Goal: Task Accomplishment & Management: Manage account settings

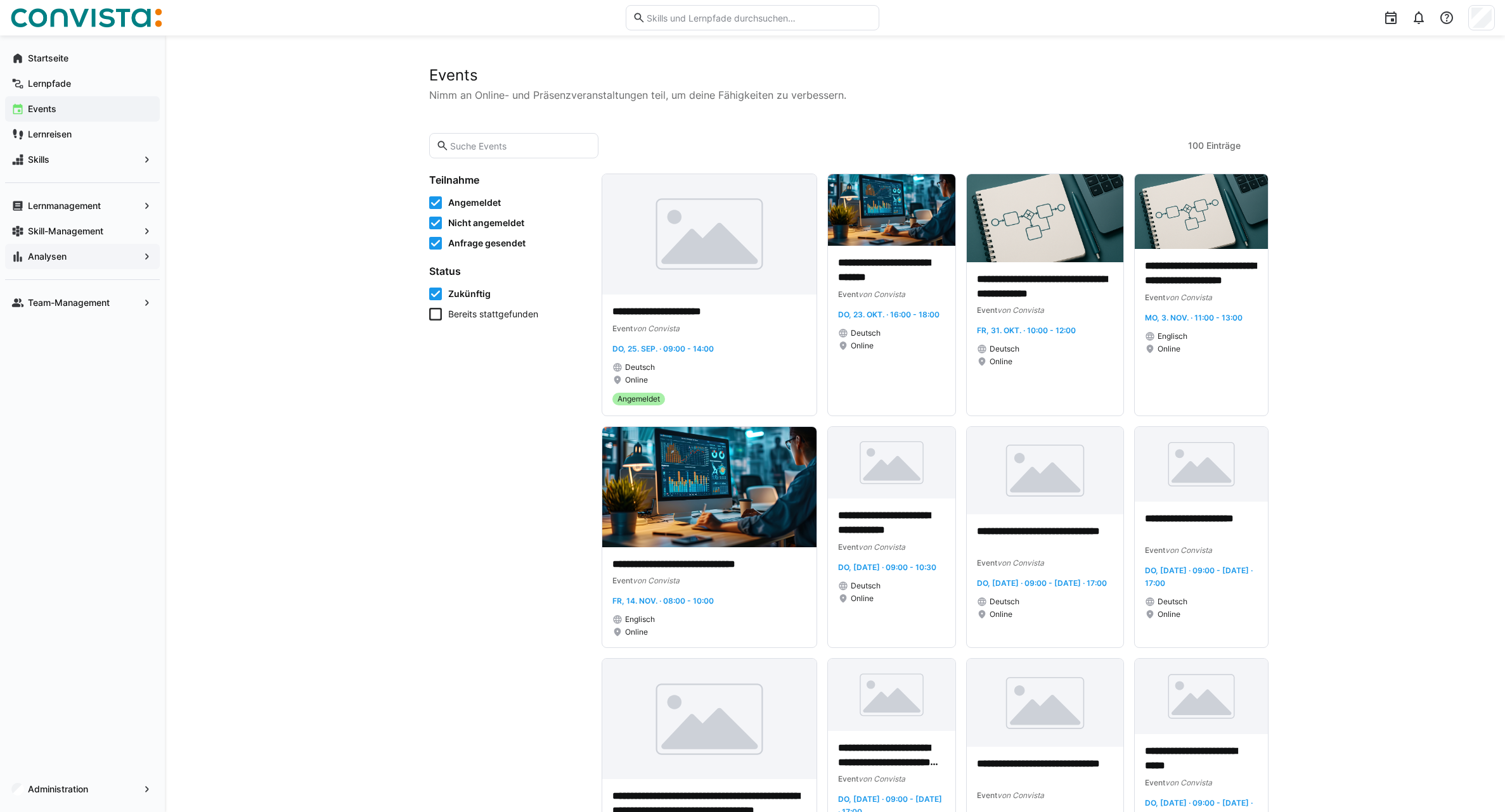
click at [0, 0] on app-navigation-label "Analysen" at bounding box center [0, 0] width 0 height 0
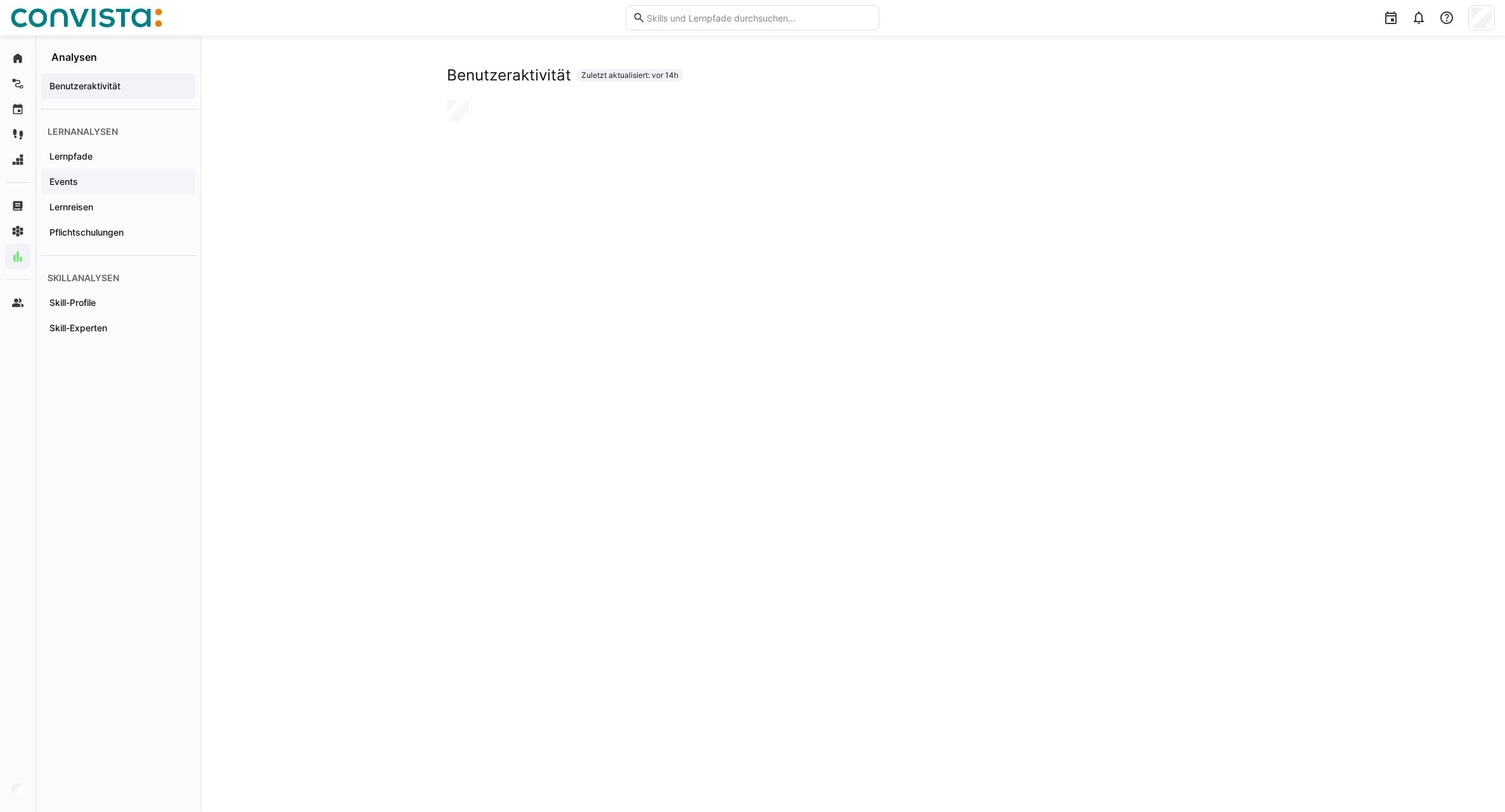
click at [104, 182] on span "Events" at bounding box center [118, 182] width 141 height 13
drag, startPoint x: 502, startPoint y: 73, endPoint x: 615, endPoint y: 76, distance: 113.0
click at [615, 76] on div "Events Zuletzt aktualisiert: vor 14h" at bounding box center [852, 75] width 812 height 19
drag, startPoint x: 615, startPoint y: 76, endPoint x: 635, endPoint y: 93, distance: 26.2
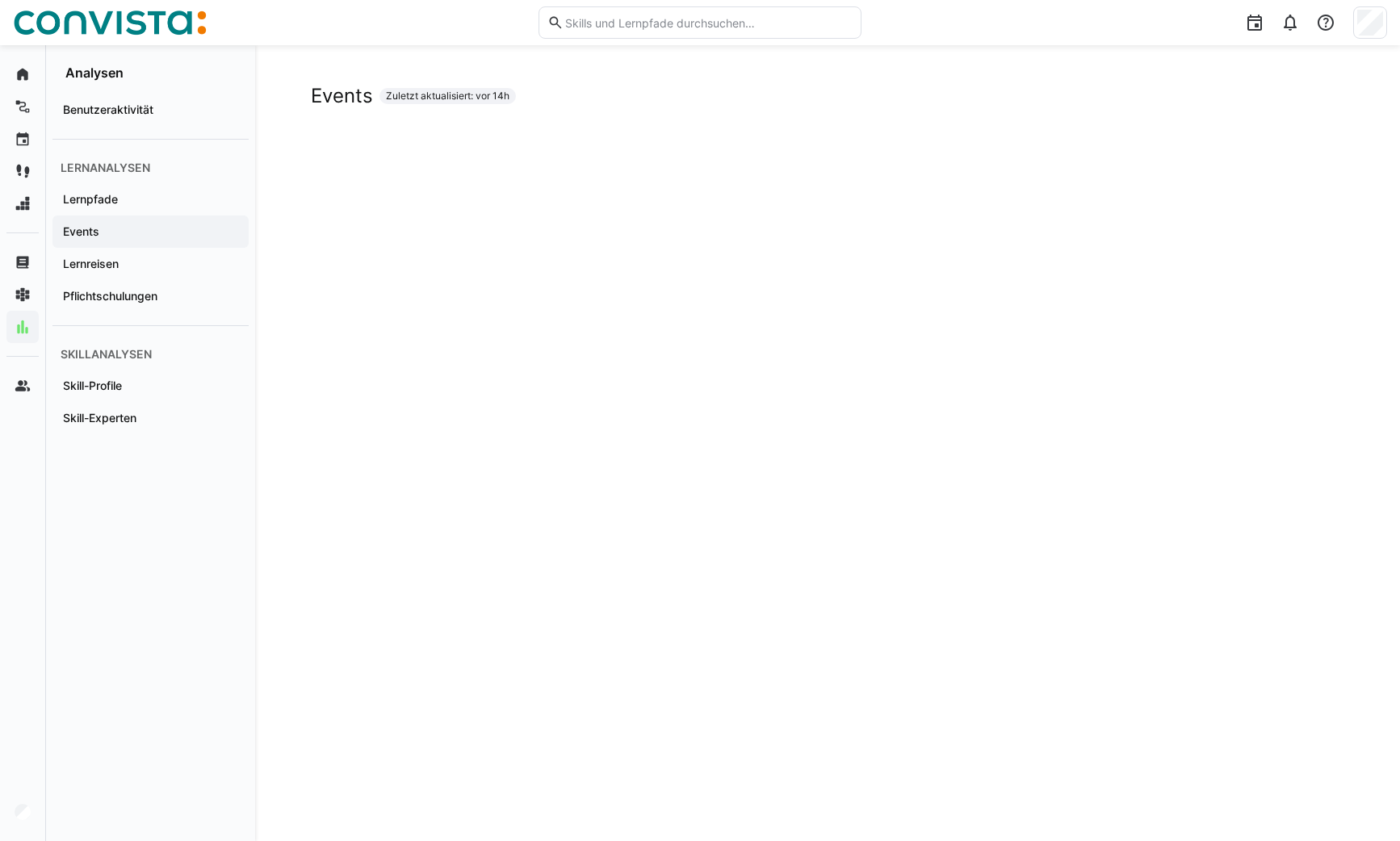
click at [0, 0] on app-navigation-label "Events" at bounding box center [0, 0] width 0 height 0
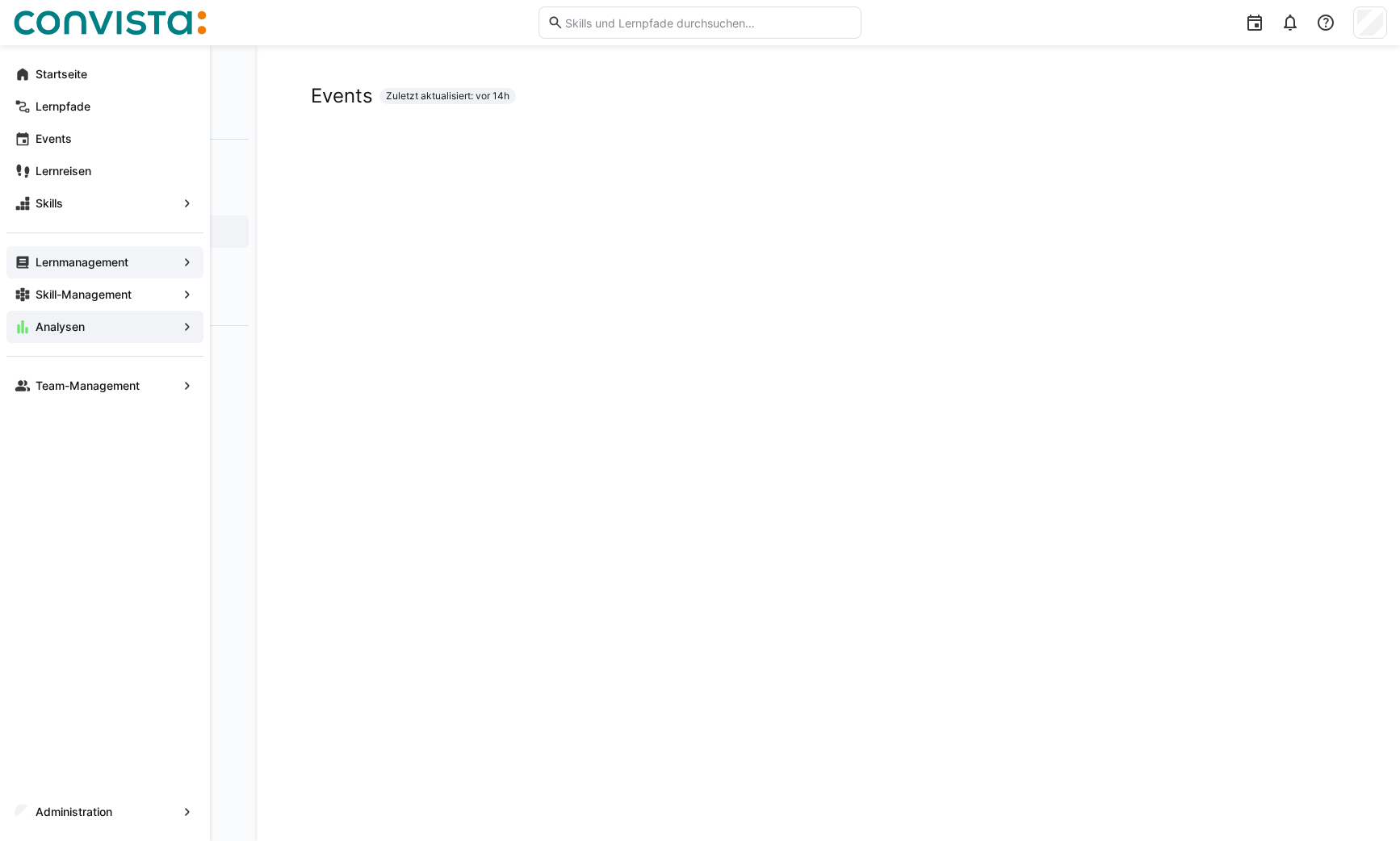
click at [0, 0] on app-navigation-label "Lernmanagement" at bounding box center [0, 0] width 0 height 0
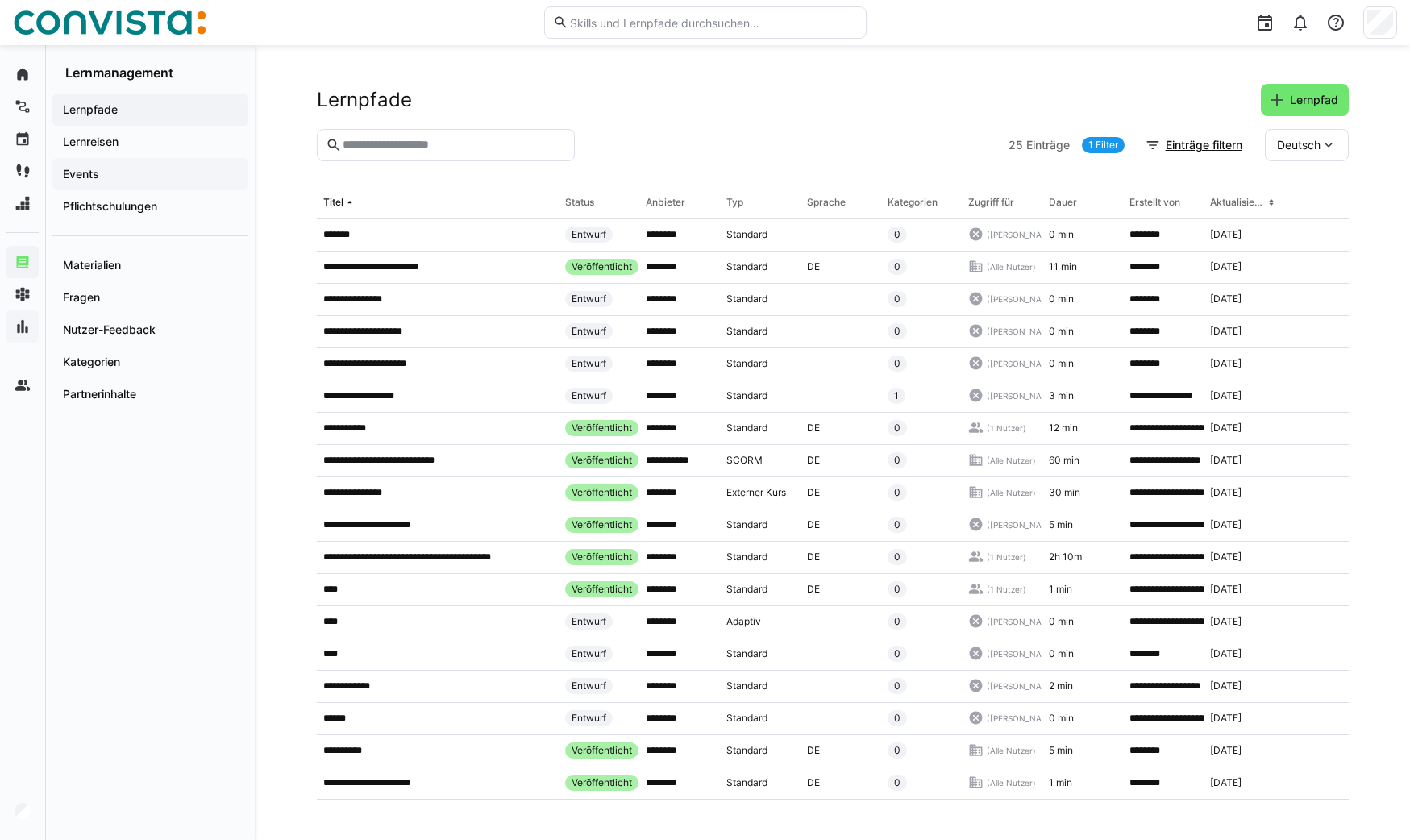
click at [109, 174] on span "Events" at bounding box center [150, 174] width 180 height 17
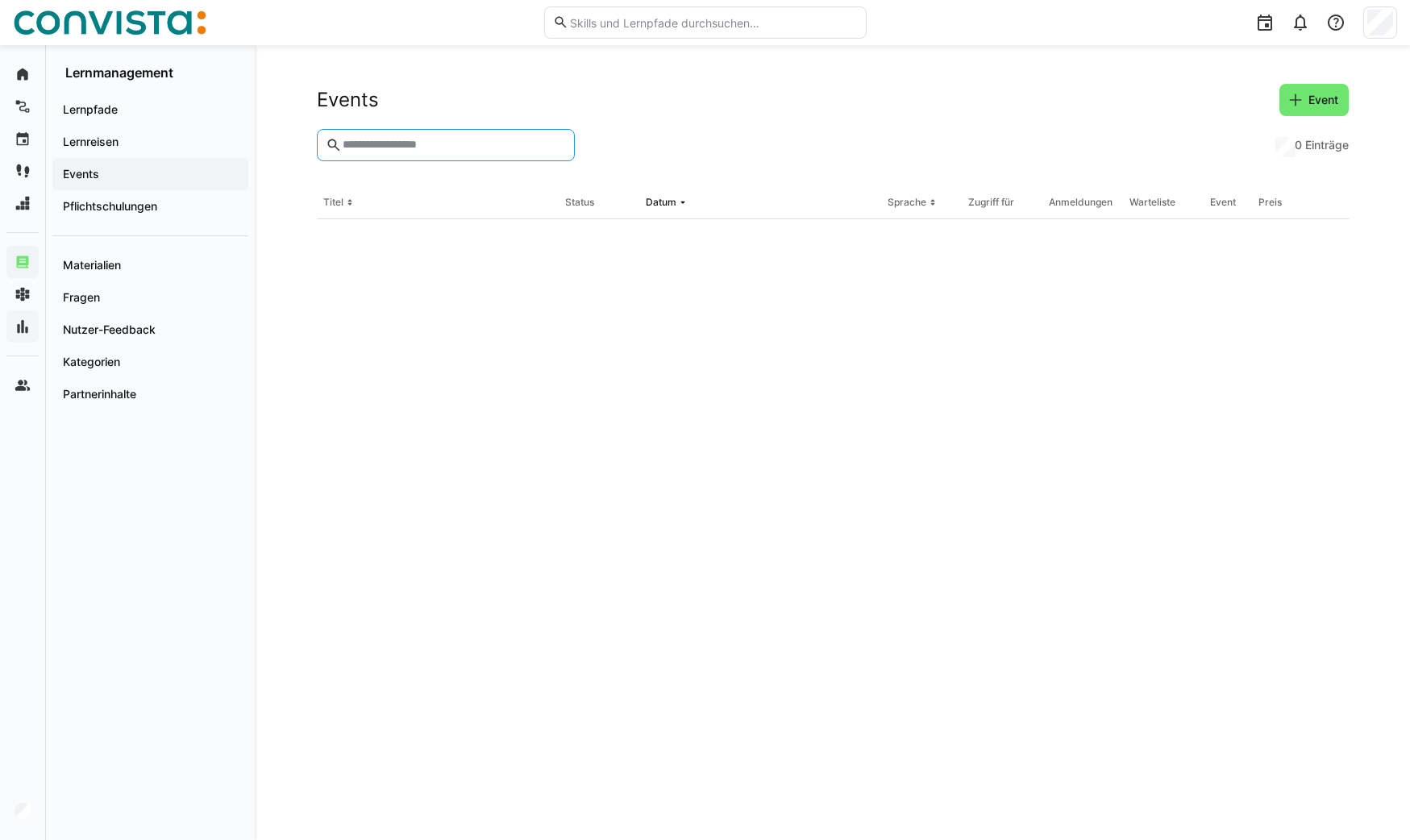
click at [392, 150] on input "text" at bounding box center [453, 145] width 224 height 15
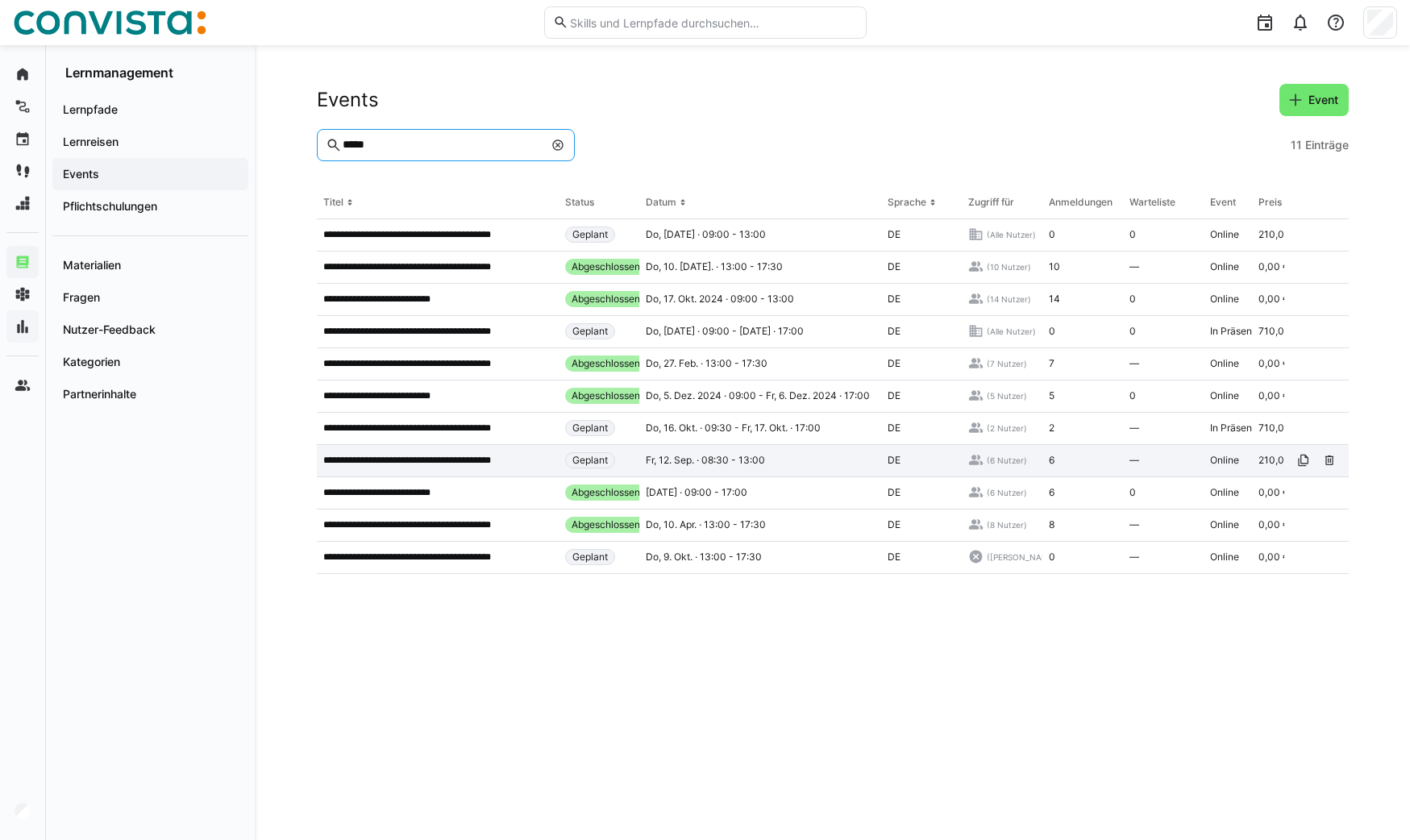
type input "*****"
click at [479, 462] on p "**********" at bounding box center [426, 459] width 207 height 13
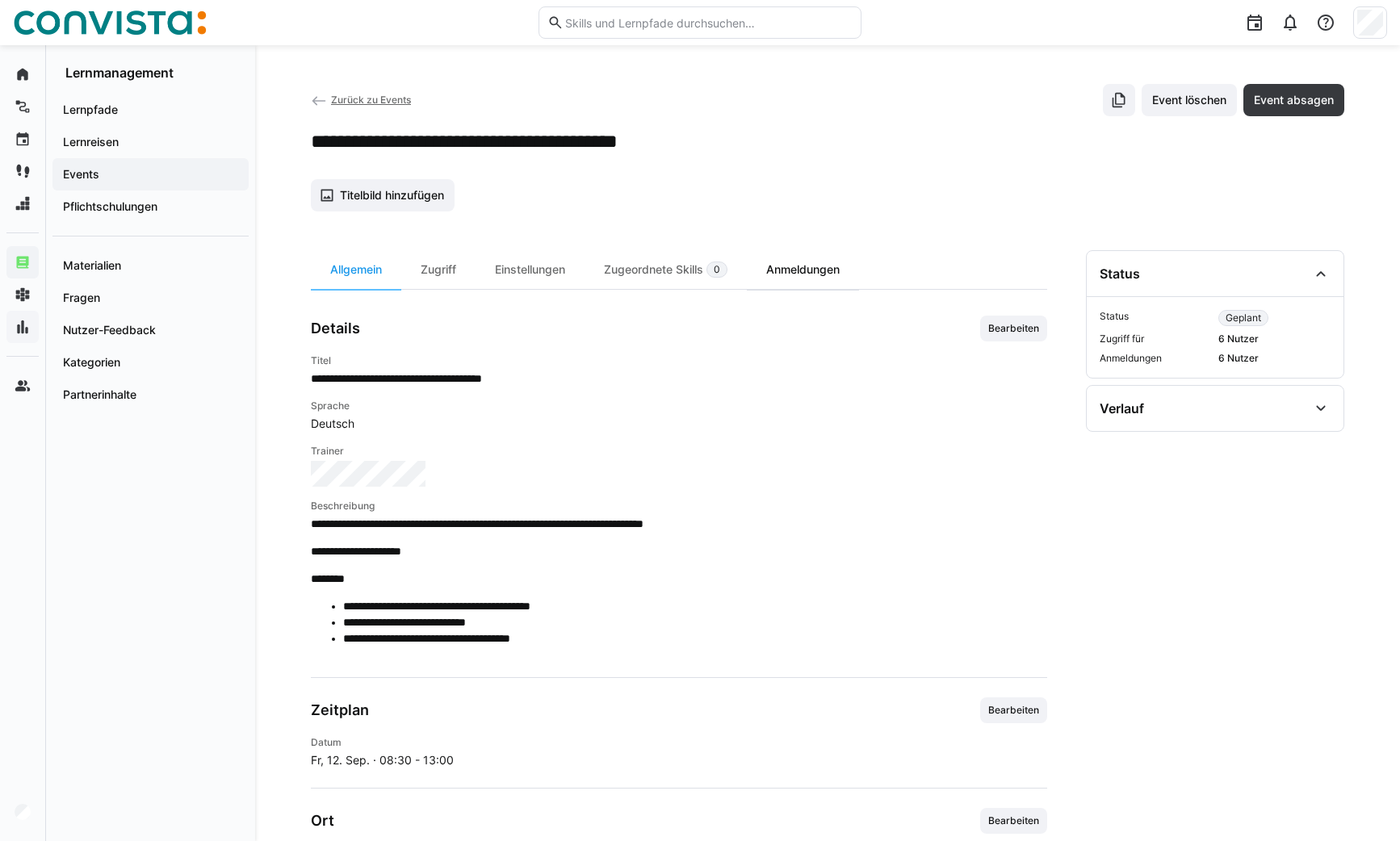
click at [787, 266] on div "Anmeldungen" at bounding box center [802, 269] width 112 height 39
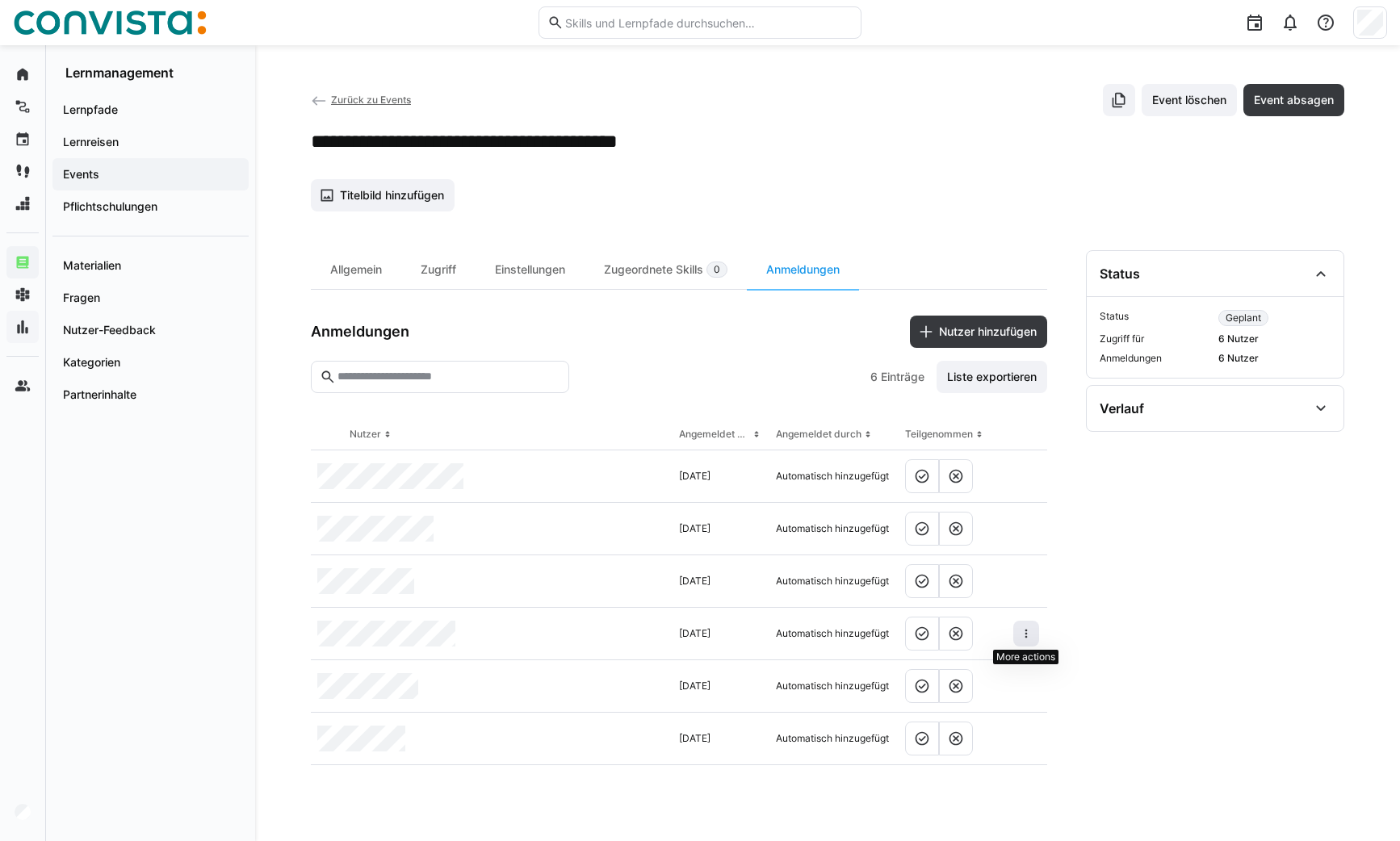
click at [1024, 631] on eds-icon at bounding box center [1026, 633] width 13 height 13
click at [993, 673] on div "Teilnehmer entfernen" at bounding box center [975, 669] width 98 height 13
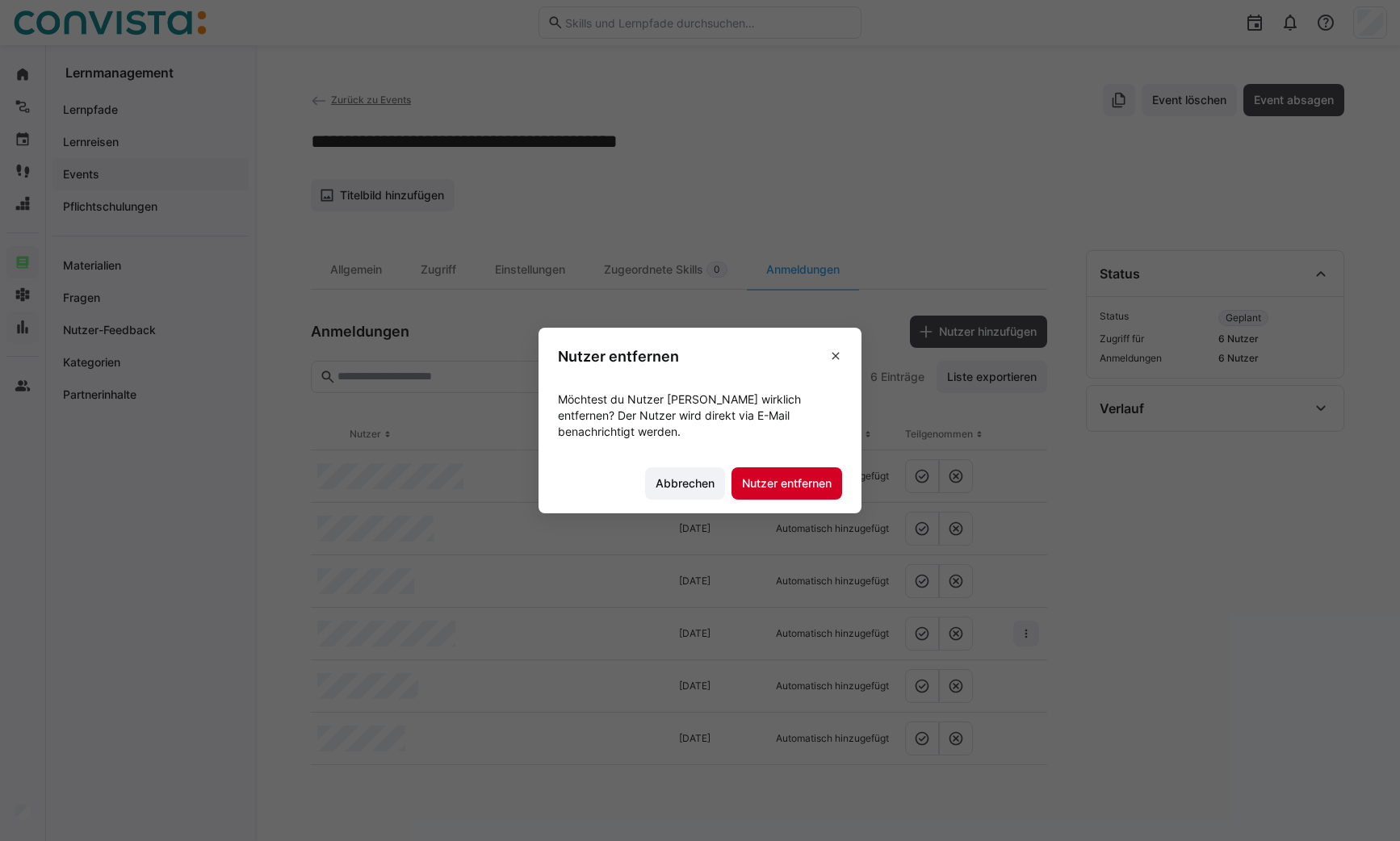
click at [801, 483] on span "Nutzer entfernen" at bounding box center [787, 483] width 94 height 17
